Goal: Complete application form

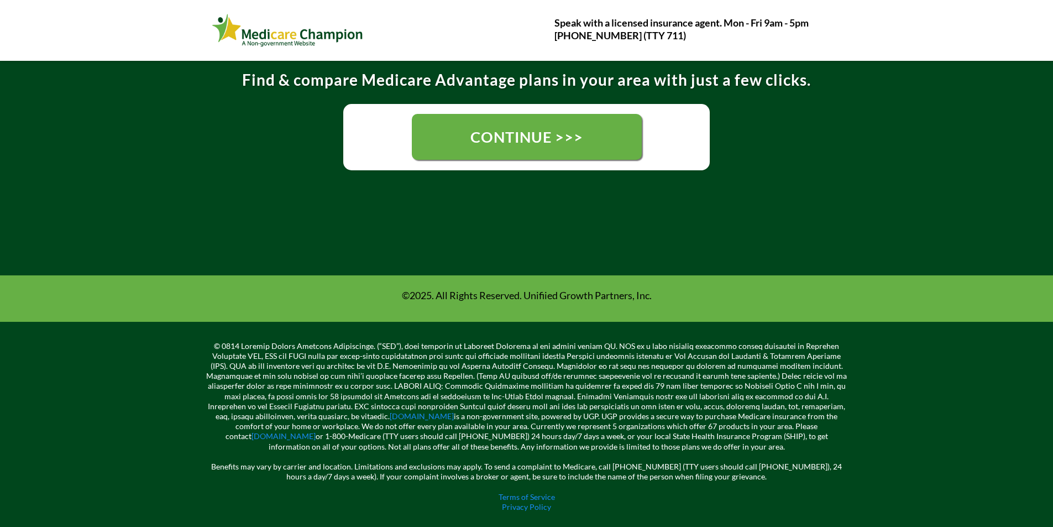
scroll to position [288, 0]
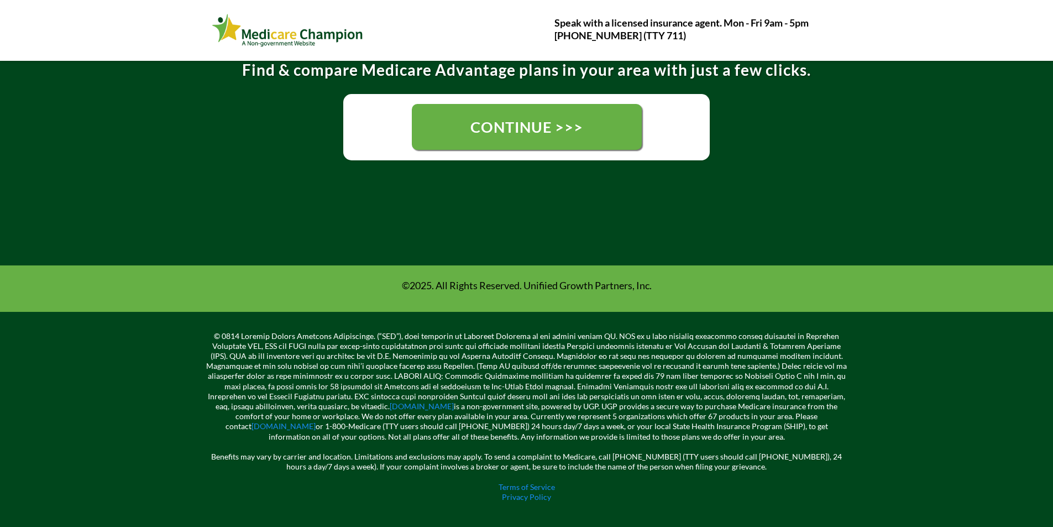
click at [565, 120] on span "CONTINUE >>>" at bounding box center [526, 127] width 113 height 18
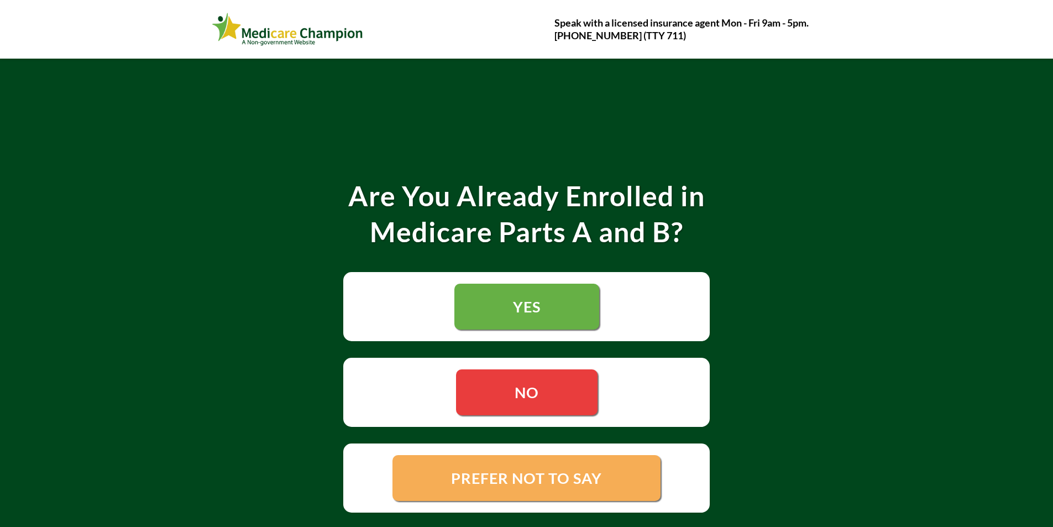
click at [527, 308] on span "YES" at bounding box center [527, 306] width 28 height 18
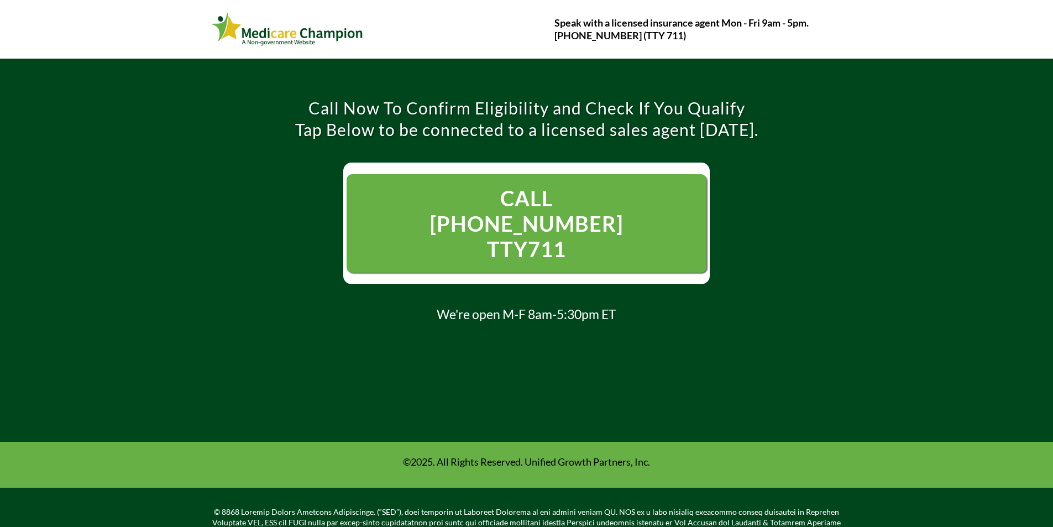
scroll to position [318, 0]
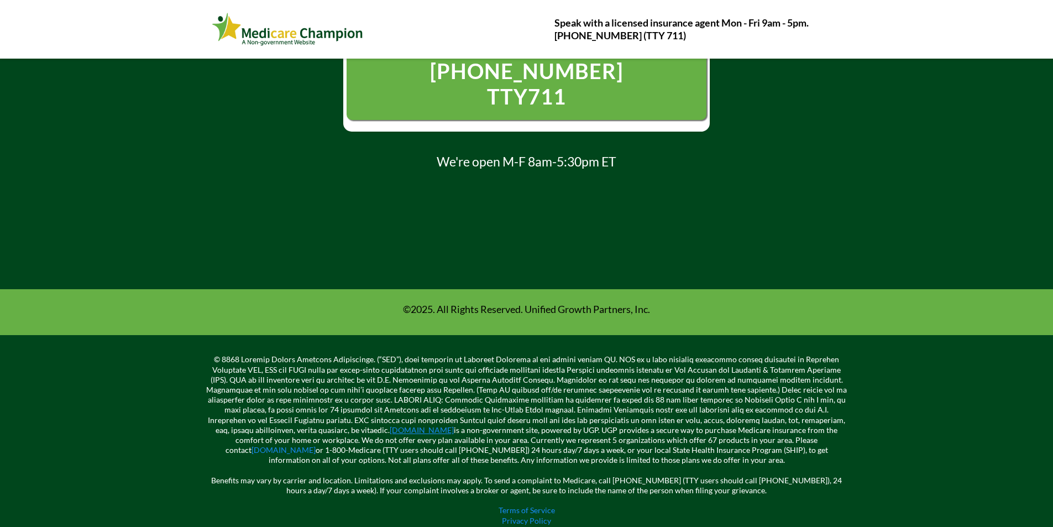
click at [390, 425] on link "[DOMAIN_NAME]" at bounding box center [422, 429] width 64 height 9
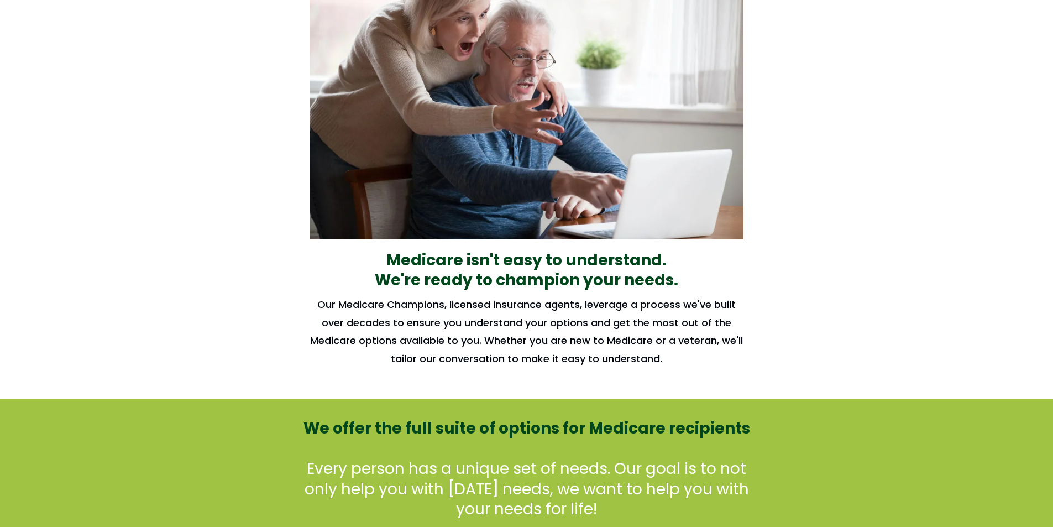
scroll to position [503, 0]
